Goal: Find specific page/section: Find specific page/section

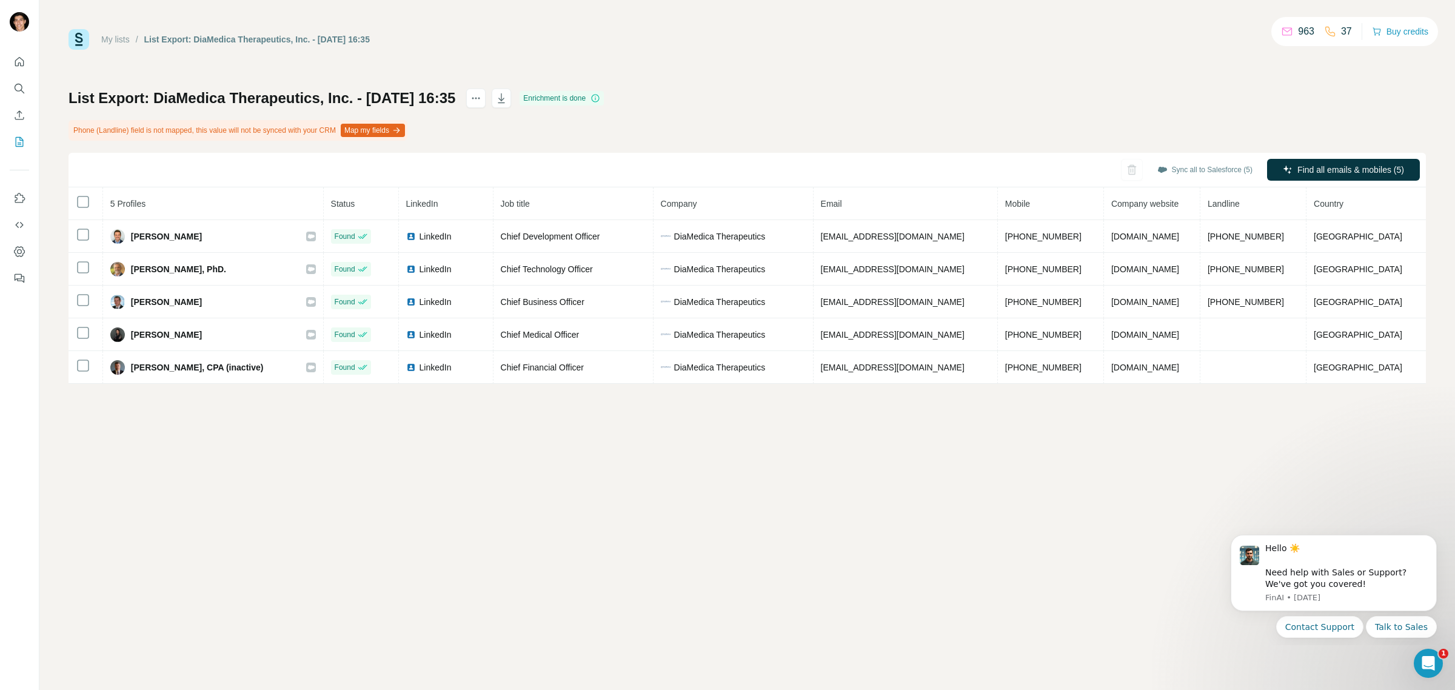
click at [125, 42] on link "My lists" at bounding box center [115, 40] width 28 height 10
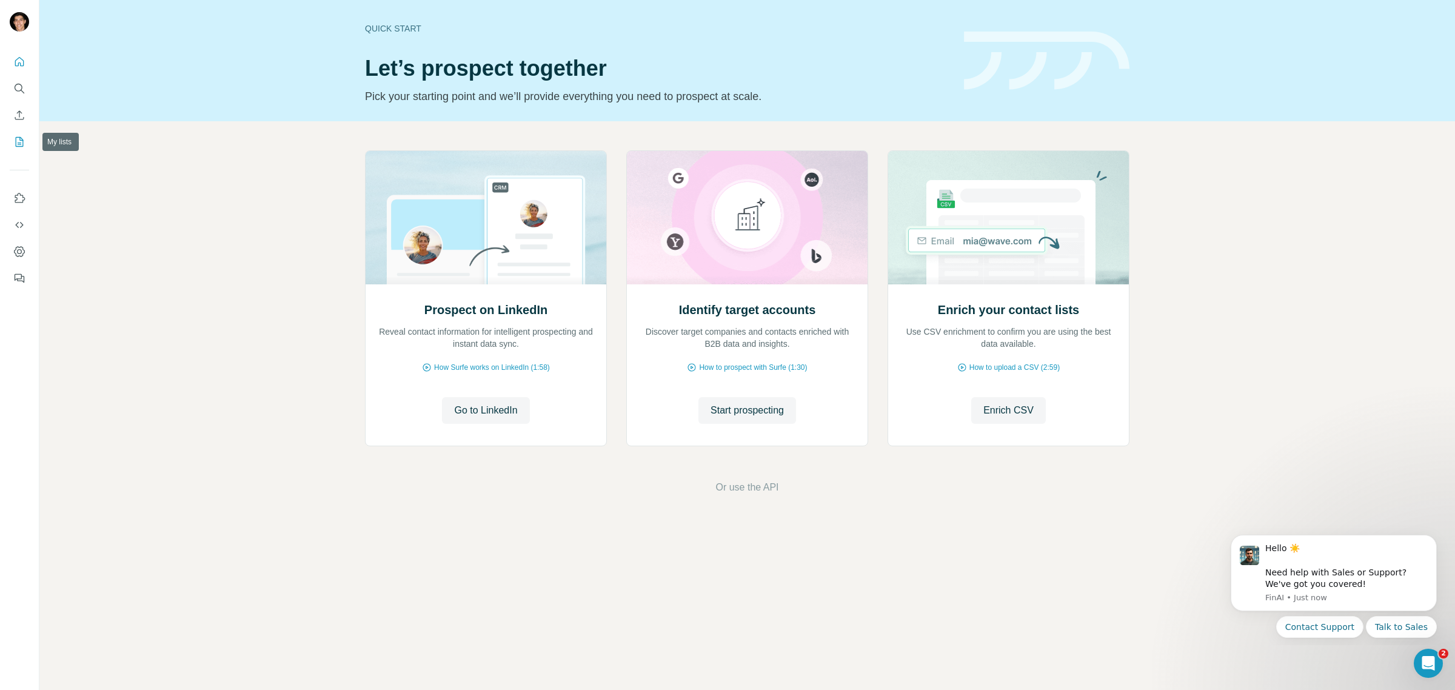
click at [16, 142] on icon "My lists" at bounding box center [20, 142] width 8 height 10
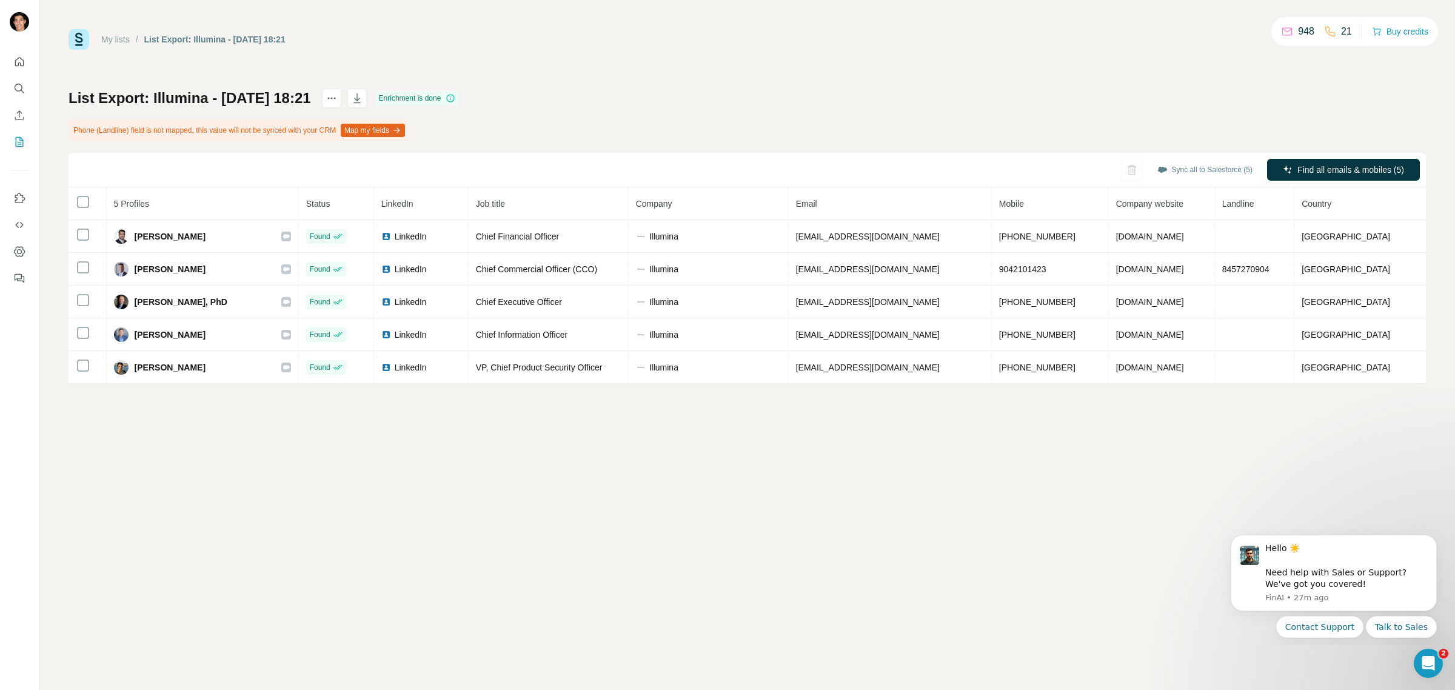
click at [395, 479] on div "My lists / List Export: Illumina - [DATE] 18:21 948 21 Buy credits List Export:…" at bounding box center [747, 345] width 1416 height 690
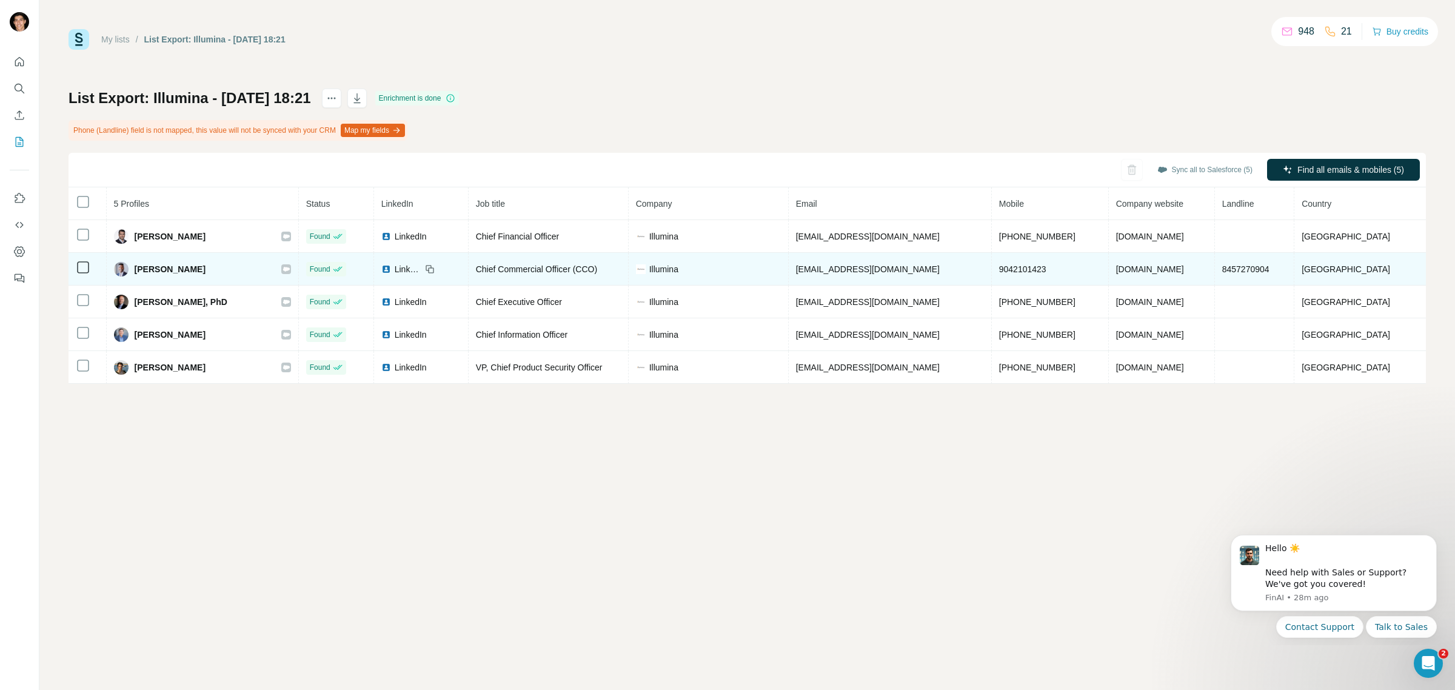
drag, startPoint x: 139, startPoint y: 270, endPoint x: 227, endPoint y: 270, distance: 87.9
click at [227, 270] on div "[PERSON_NAME]" at bounding box center [202, 269] width 177 height 15
copy span "[PERSON_NAME]"
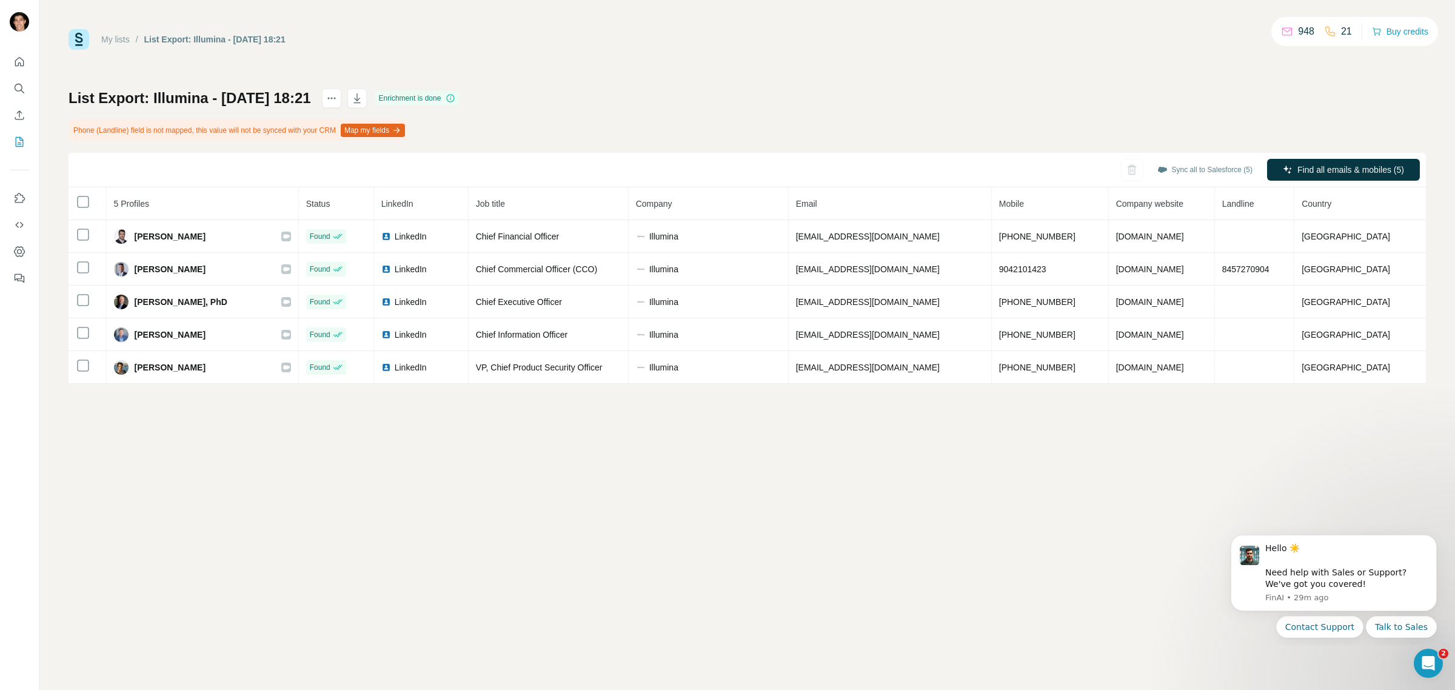
click at [162, 480] on div "My lists / List Export: Illumina - [DATE] 18:21 948 21 Buy credits List Export:…" at bounding box center [747, 345] width 1416 height 690
